Goal: Consume media (video, audio): Consume media (video, audio)

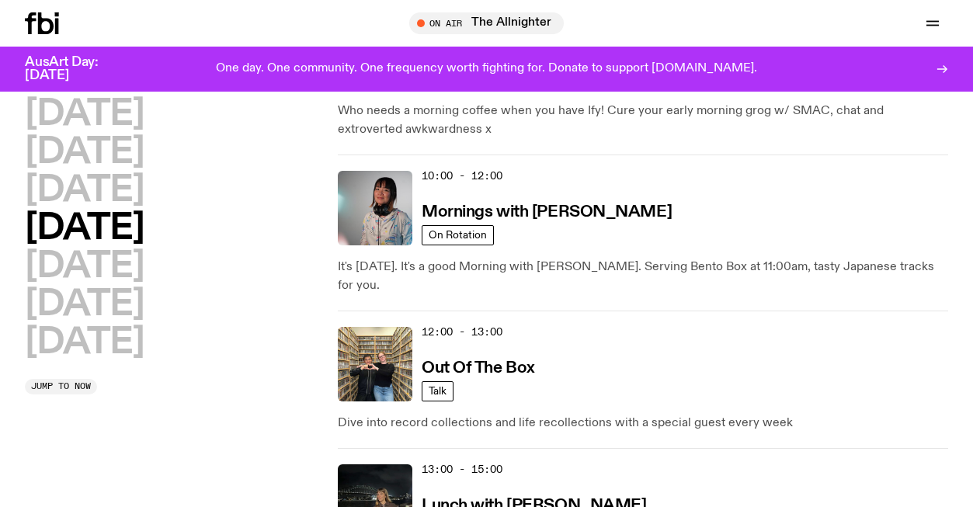
scroll to position [300, 0]
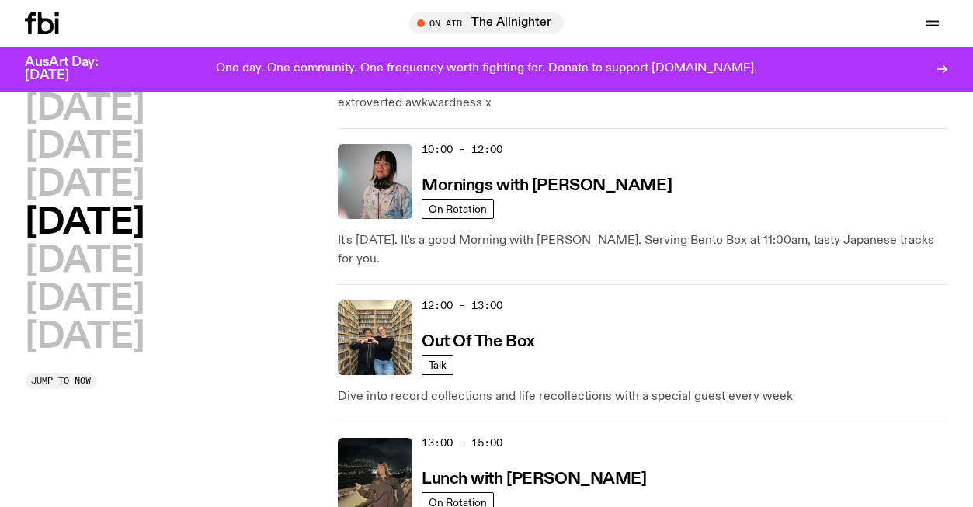
click at [144, 185] on h2 "[DATE]" at bounding box center [84, 185] width 119 height 35
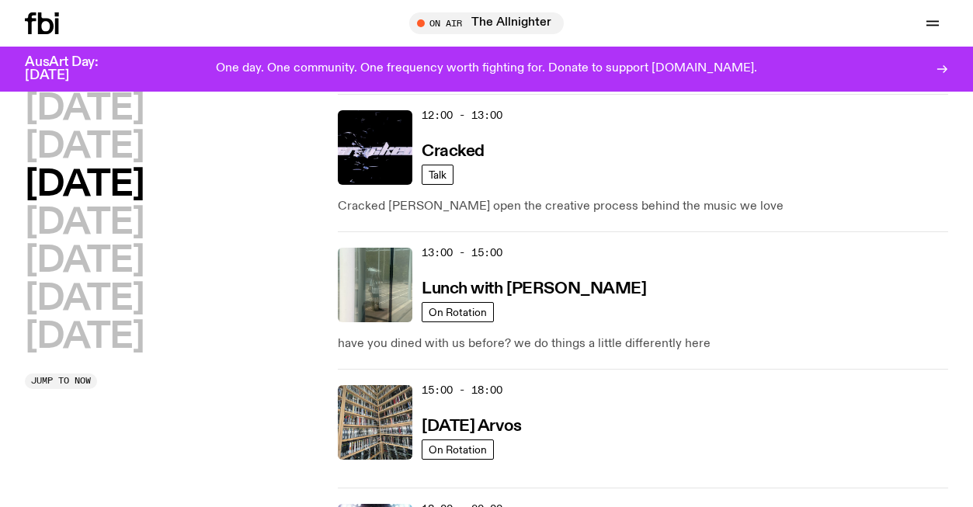
scroll to position [587, 0]
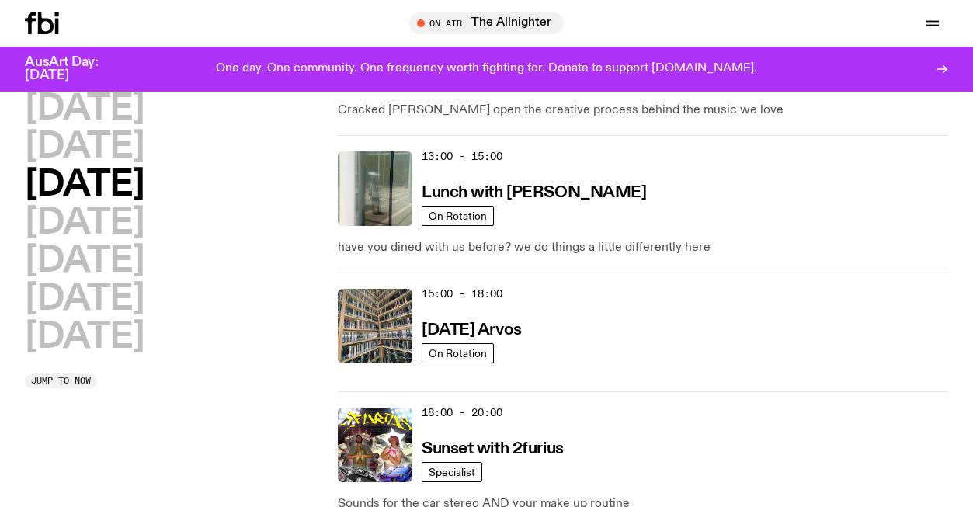
click at [522, 330] on h3 "[DATE] Arvos" at bounding box center [471, 330] width 100 height 16
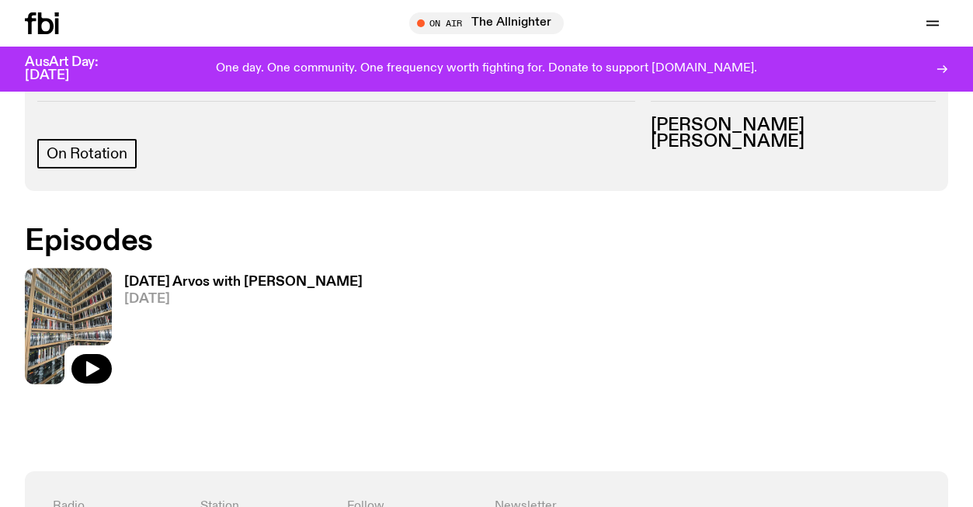
scroll to position [688, 0]
click at [97, 366] on icon "button" at bounding box center [91, 368] width 19 height 19
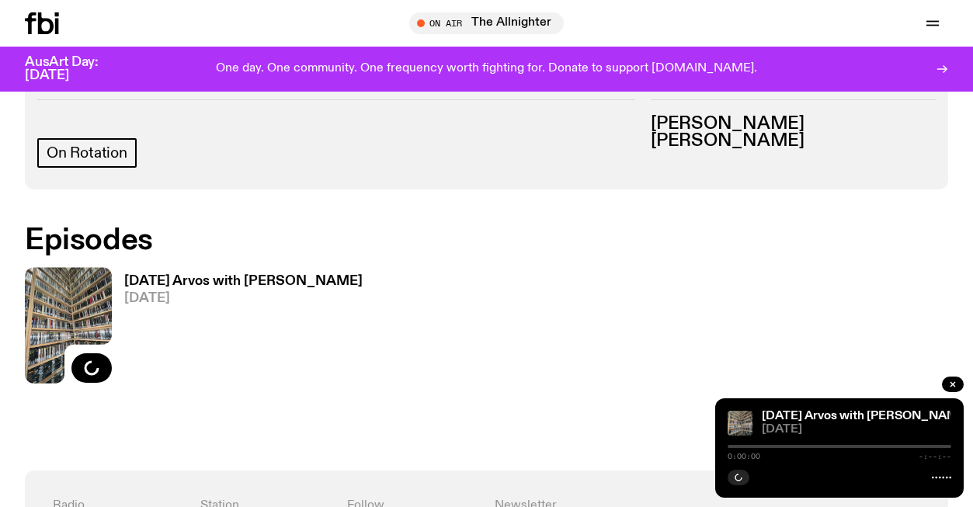
click at [238, 280] on h3 "[DATE] Arvos with [PERSON_NAME]" at bounding box center [243, 281] width 238 height 13
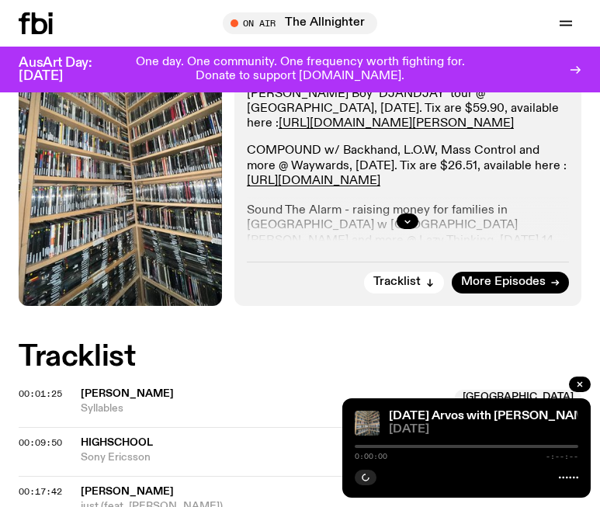
scroll to position [621, 0]
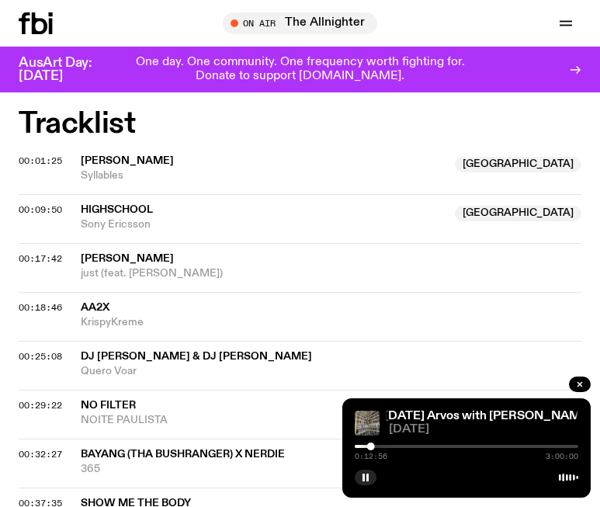
click at [370, 477] on button "button" at bounding box center [366, 478] width 22 height 16
